Goal: Find specific page/section: Find specific page/section

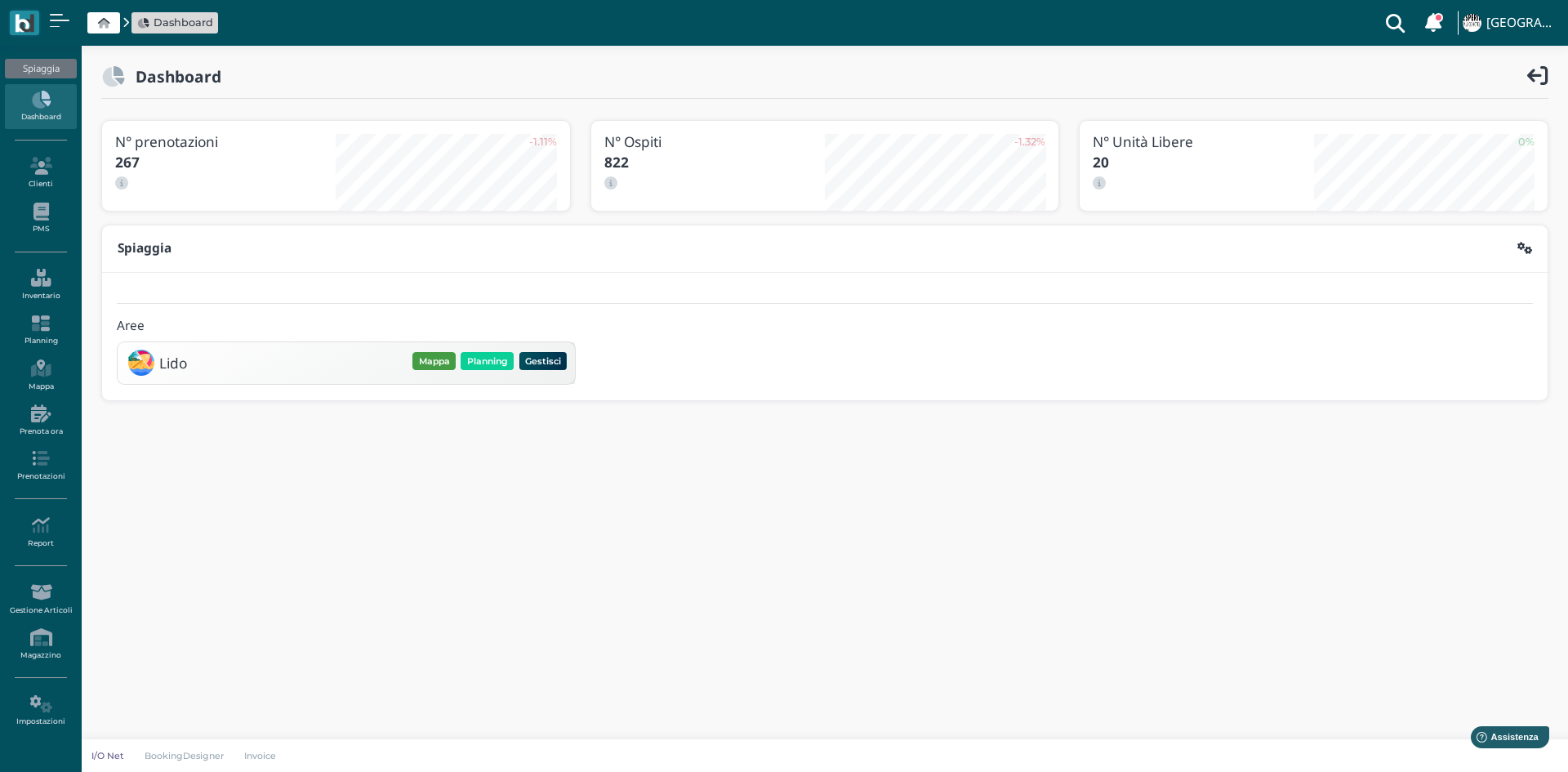
click at [432, 361] on button "Mappa" at bounding box center [433, 361] width 43 height 18
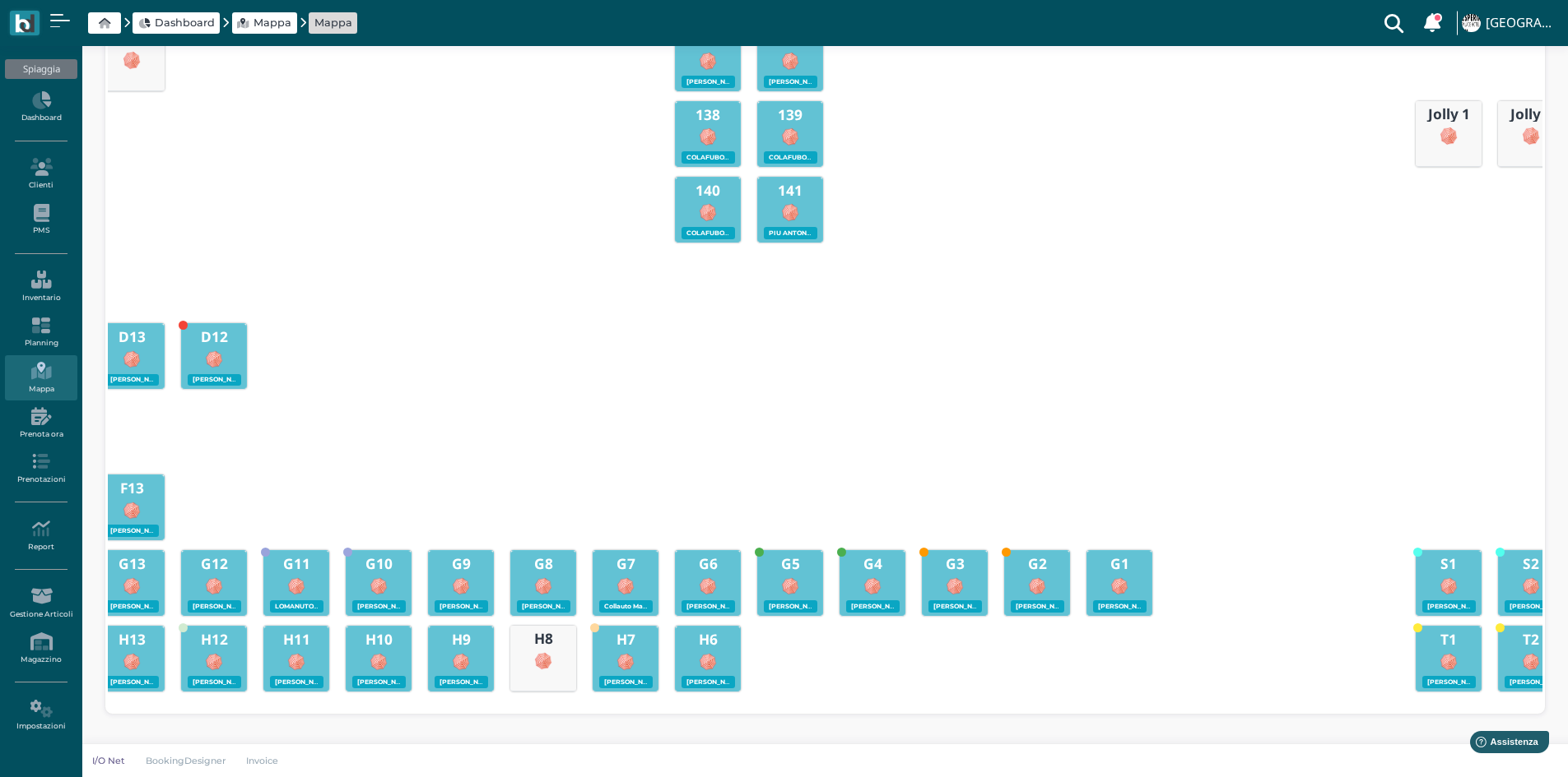
scroll to position [0, 586]
